Goal: Find specific page/section

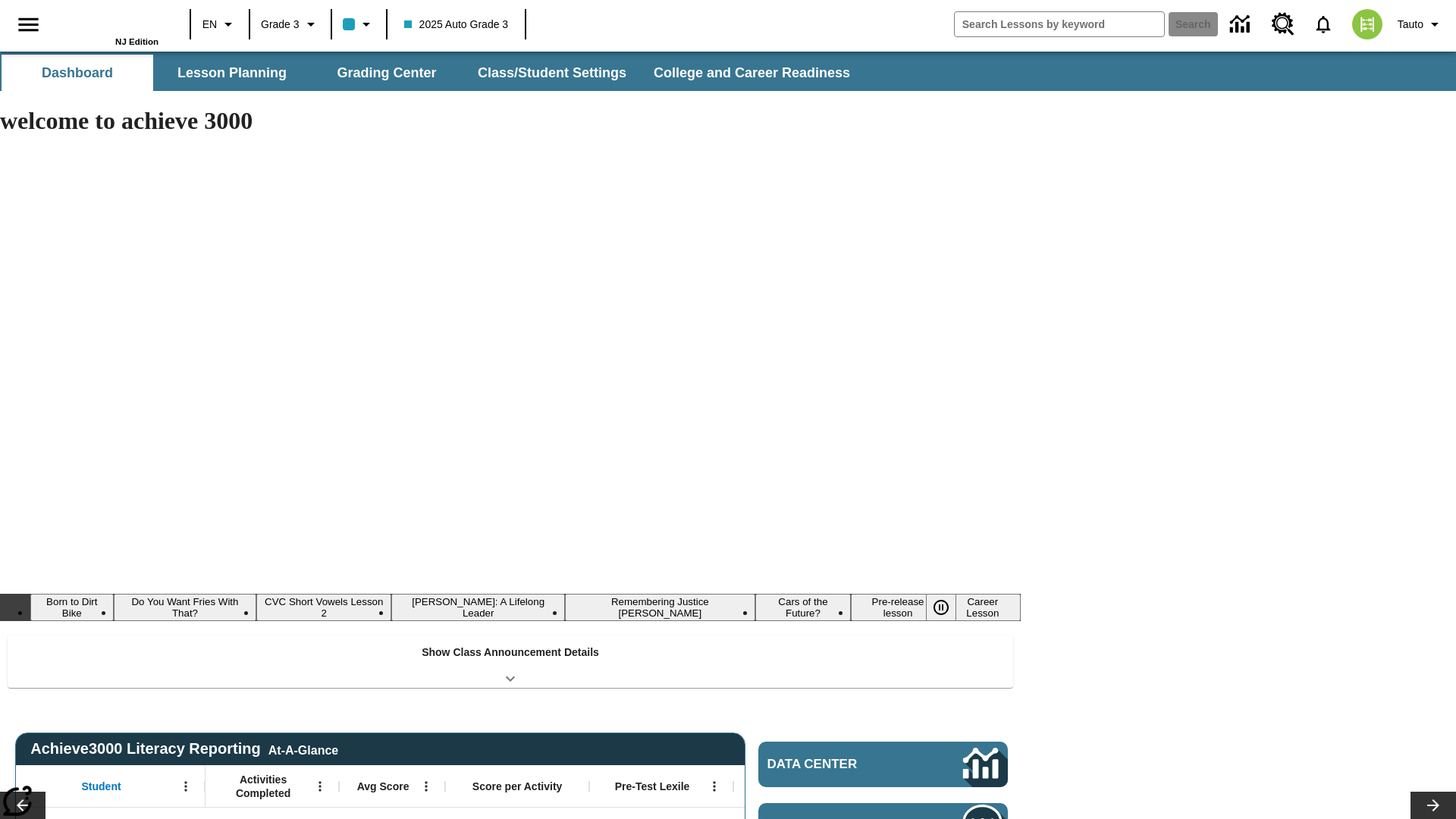
type input "-1"
click at [232, 73] on button "Lesson Planning" at bounding box center [232, 73] width 152 height 37
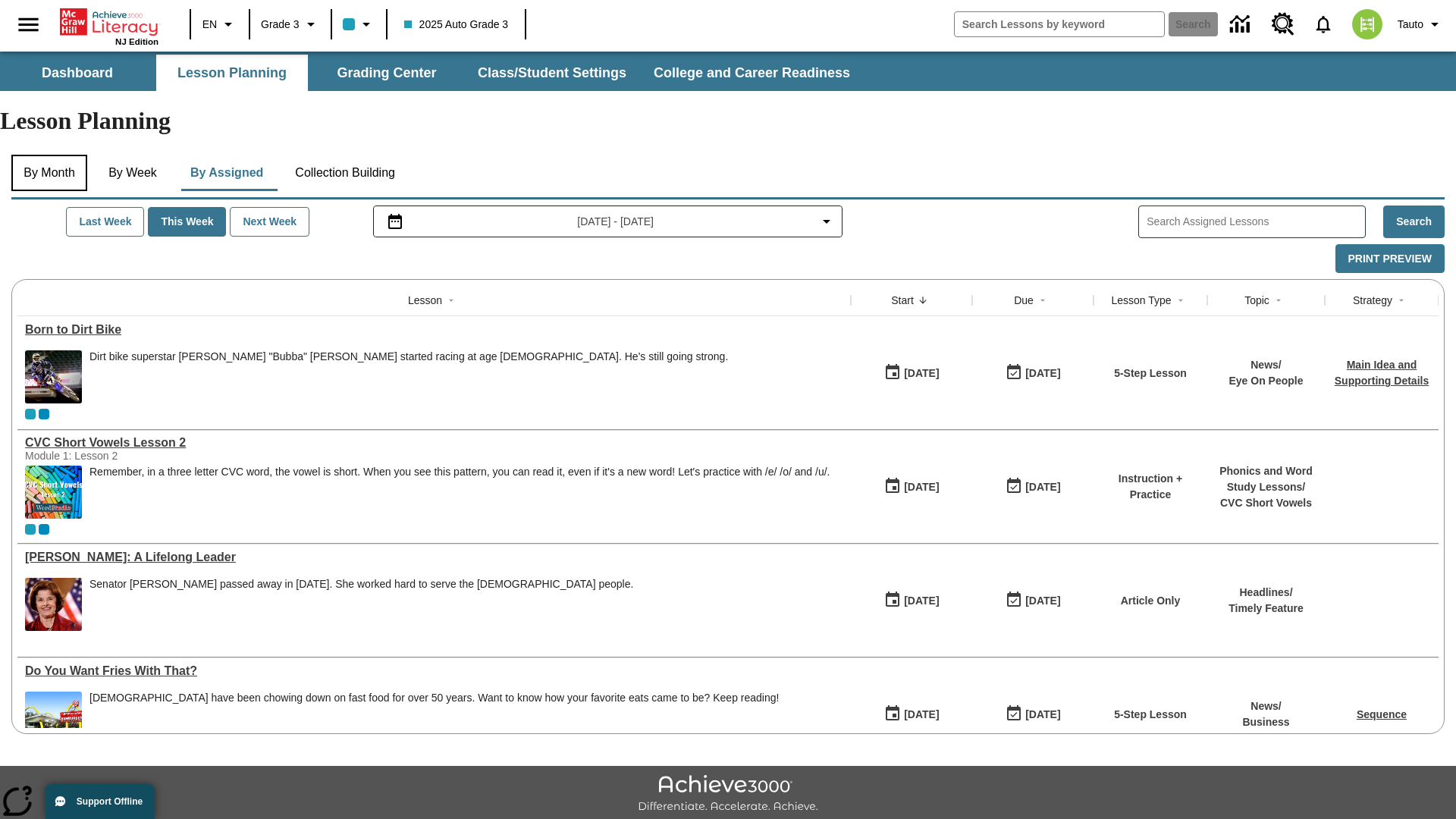
click at [51, 154] on button "By Month" at bounding box center [49, 172] width 75 height 37
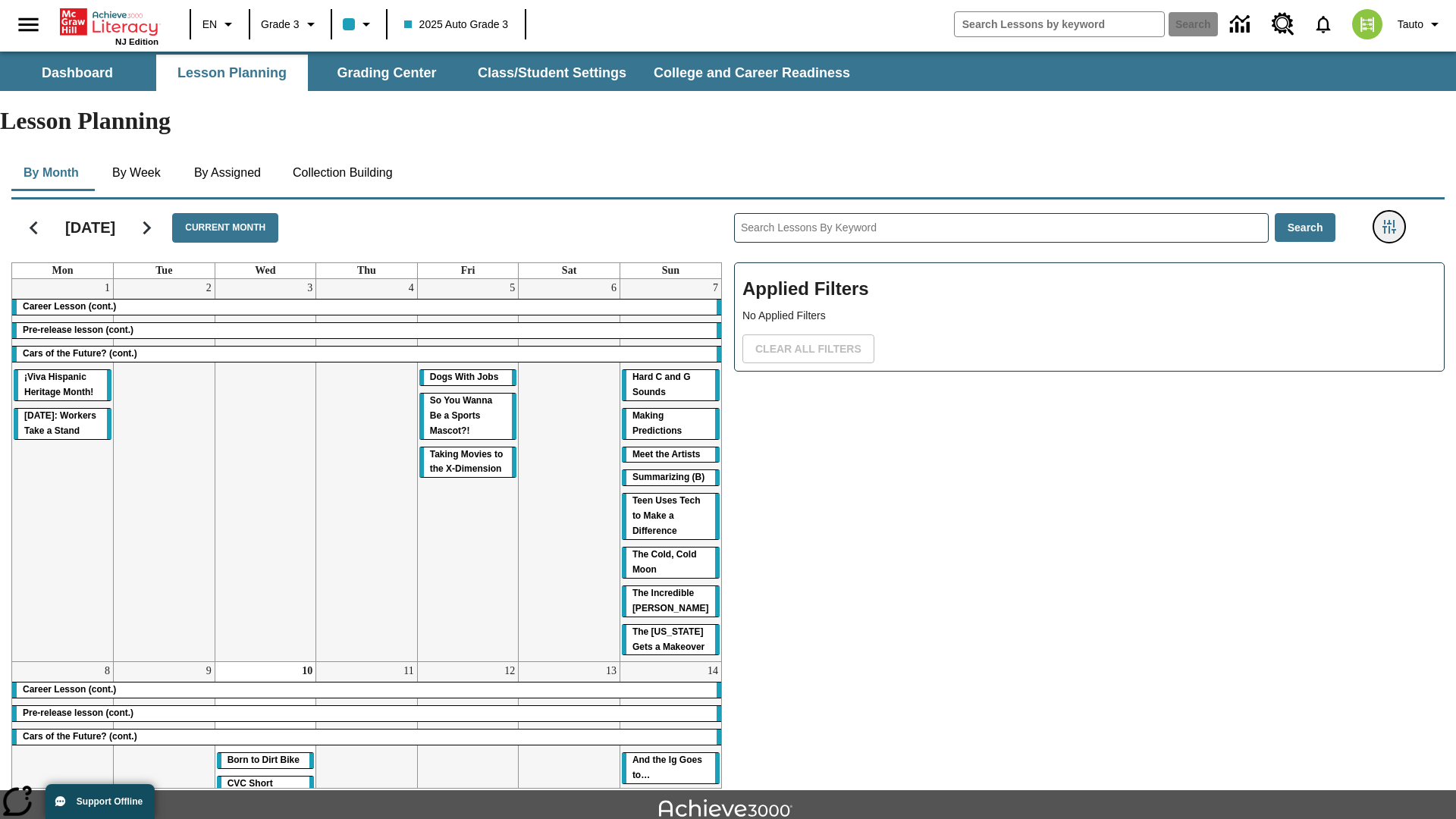
click at [1389, 220] on icon "Filters Side menu" at bounding box center [1389, 226] width 13 height 13
